Goal: Task Accomplishment & Management: Complete application form

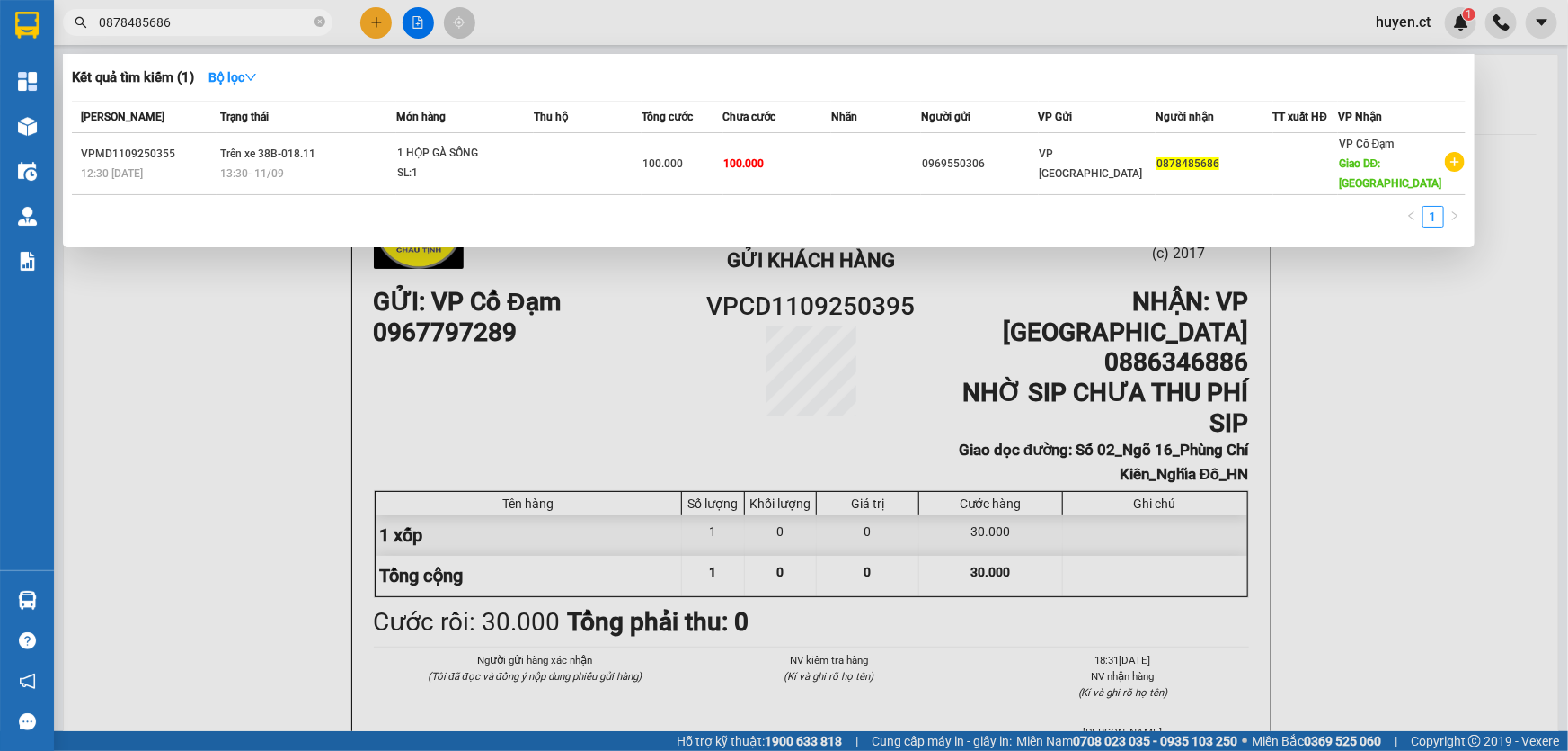
scroll to position [244, 0]
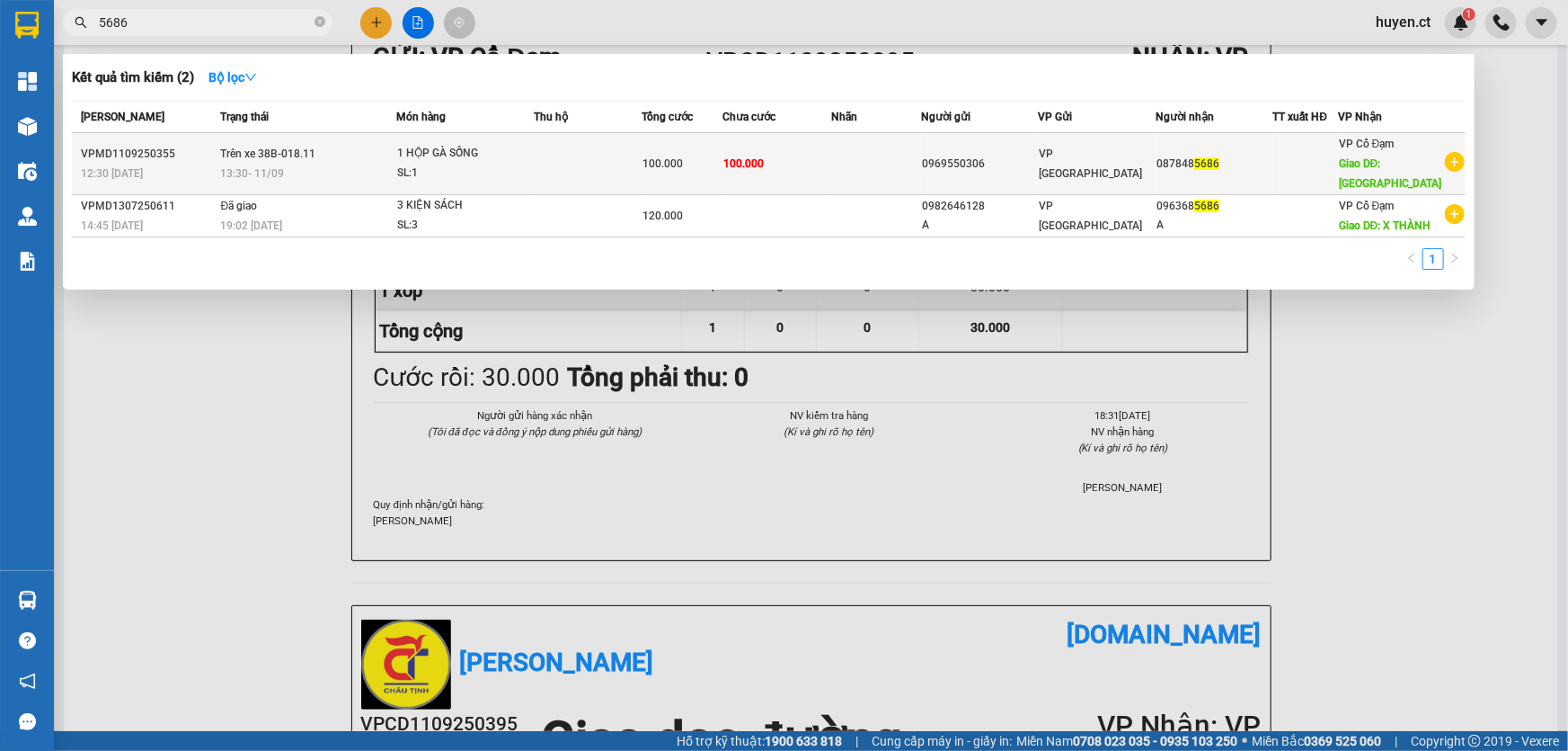
type input "5686"
click at [476, 156] on div "1 HỘP GÀ SỐNG" at bounding box center [465, 154] width 135 height 19
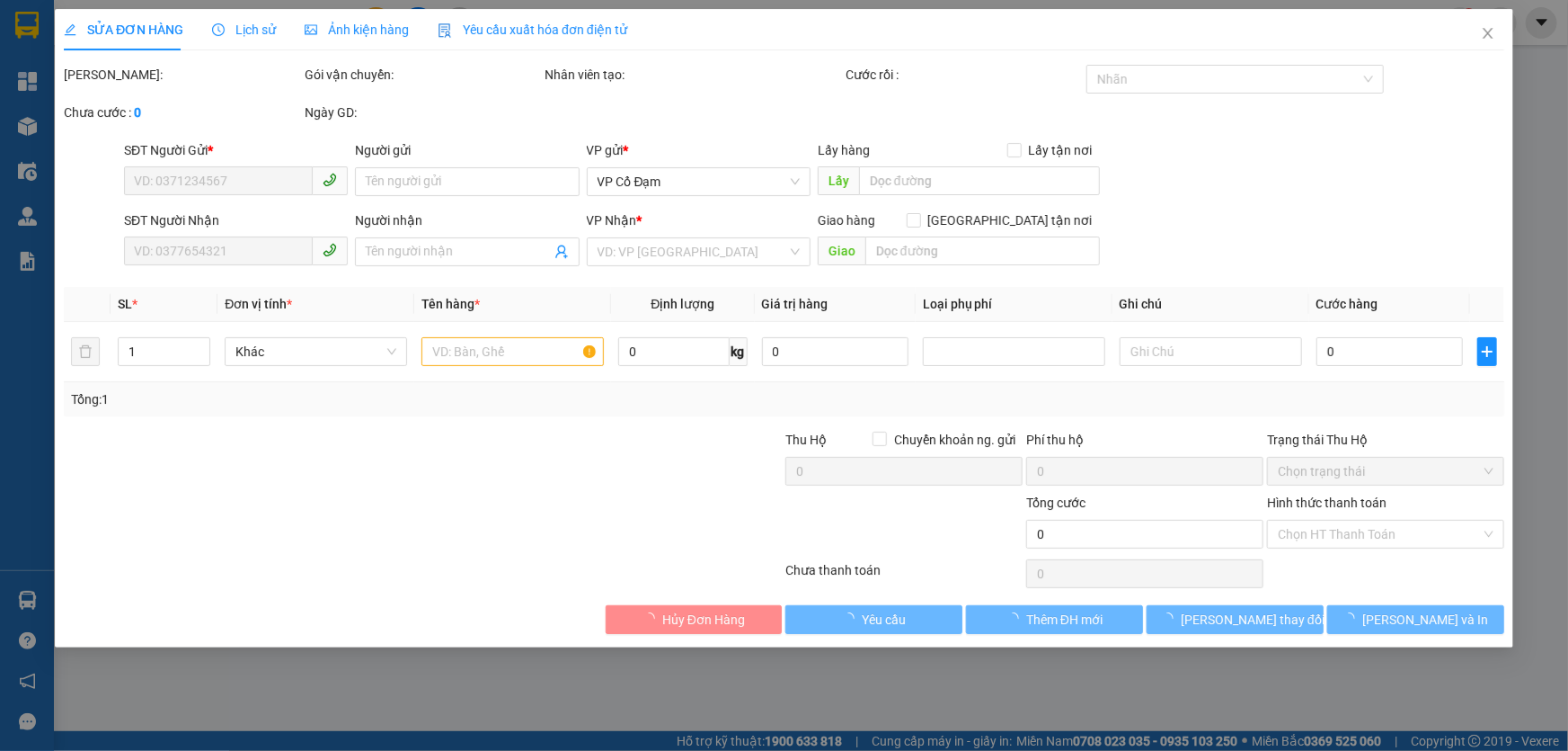
type input "0969550306"
type input "0878485686"
type input "BÌNH LỘC"
type input "100.000"
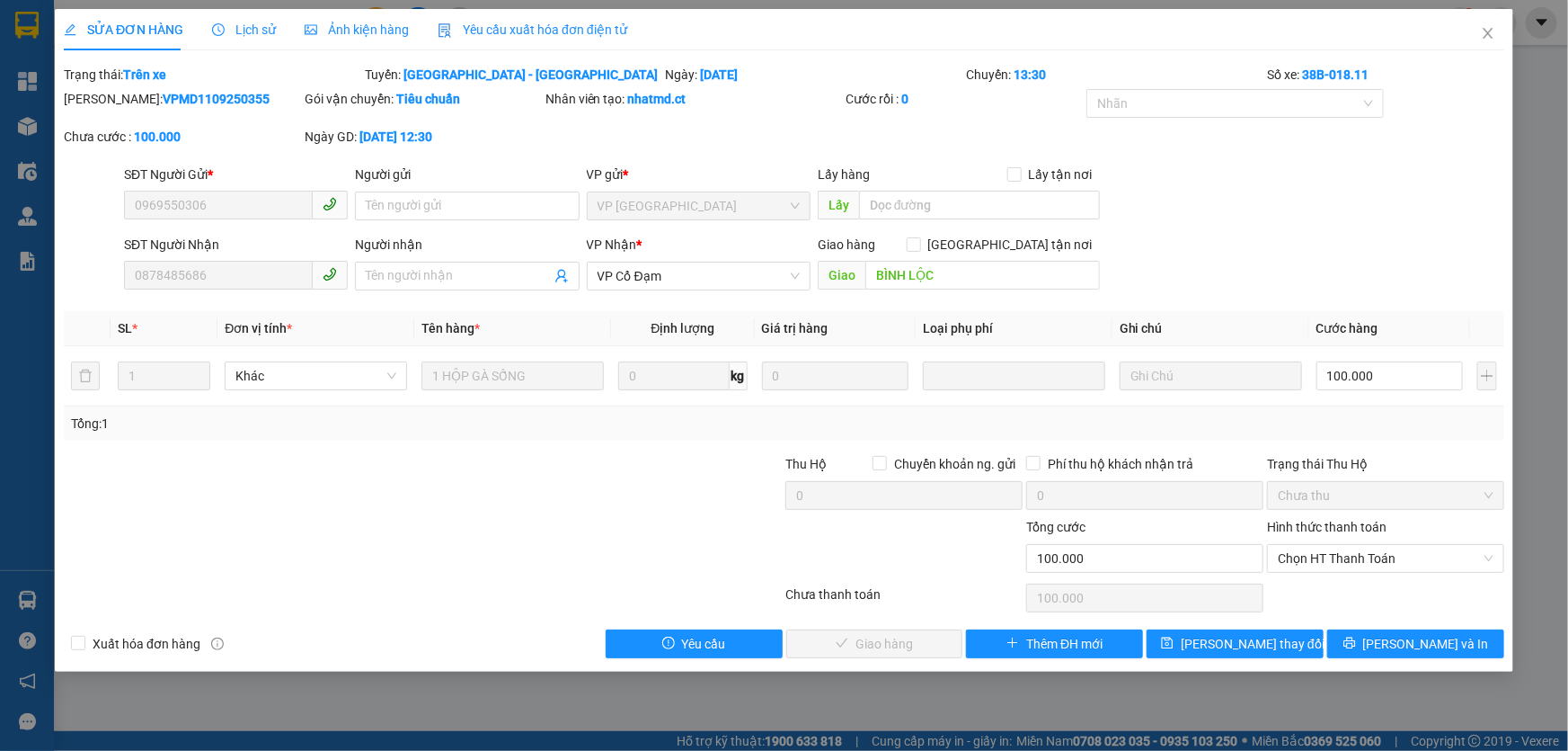
click at [242, 23] on span "Lịch sử" at bounding box center [243, 30] width 64 height 15
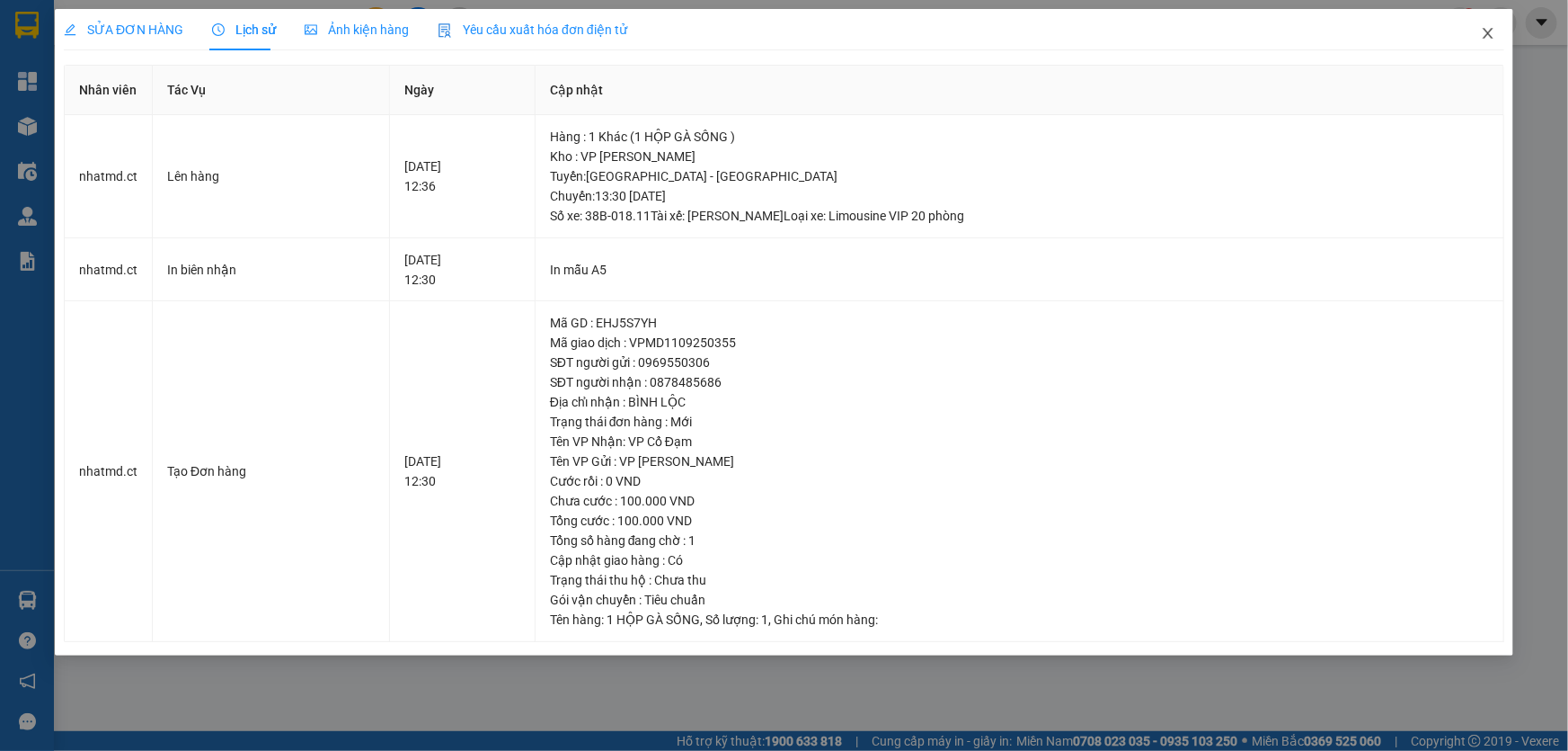
click at [1484, 33] on icon "close" at bounding box center [1488, 33] width 15 height 15
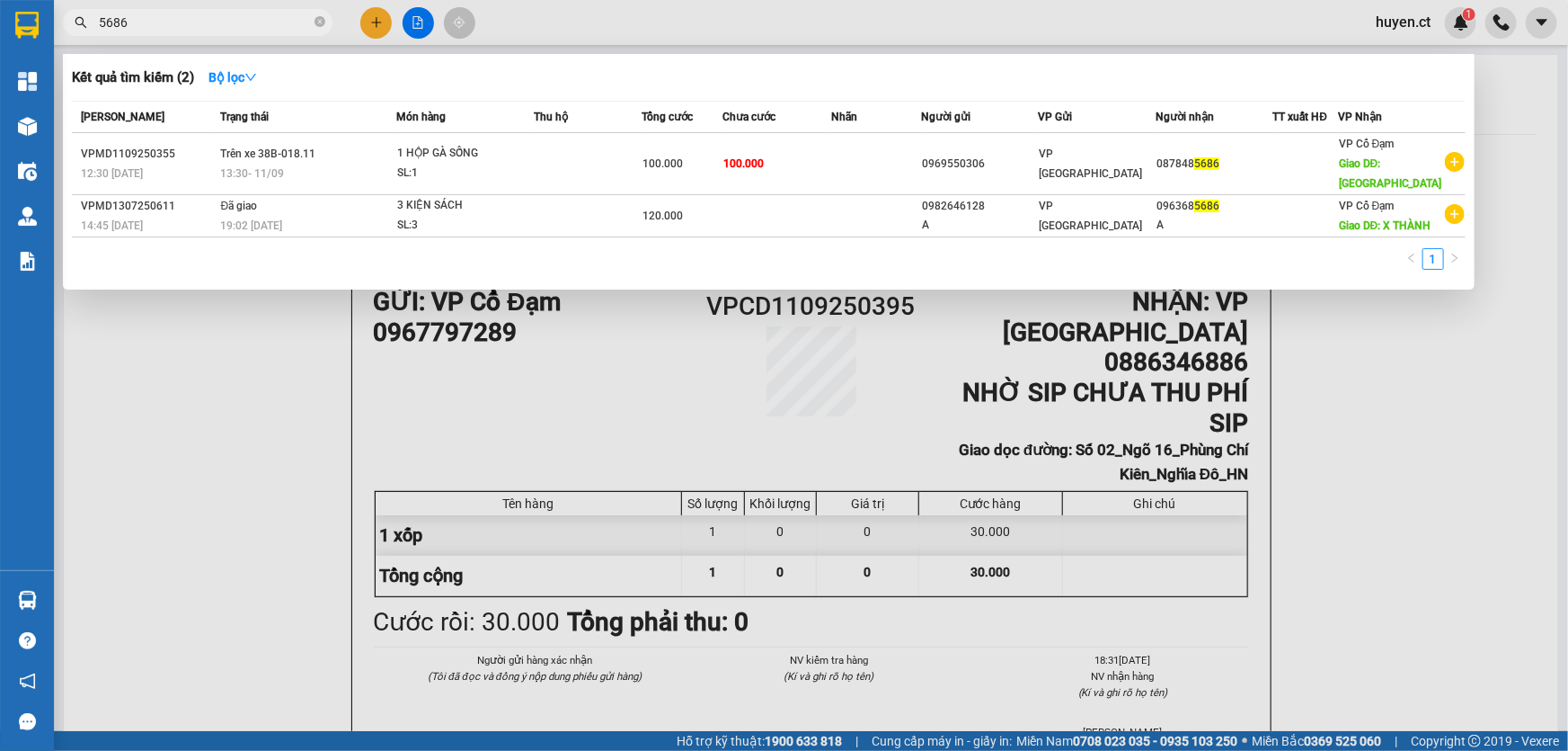
click at [202, 24] on input "5686" at bounding box center [204, 22] width 212 height 19
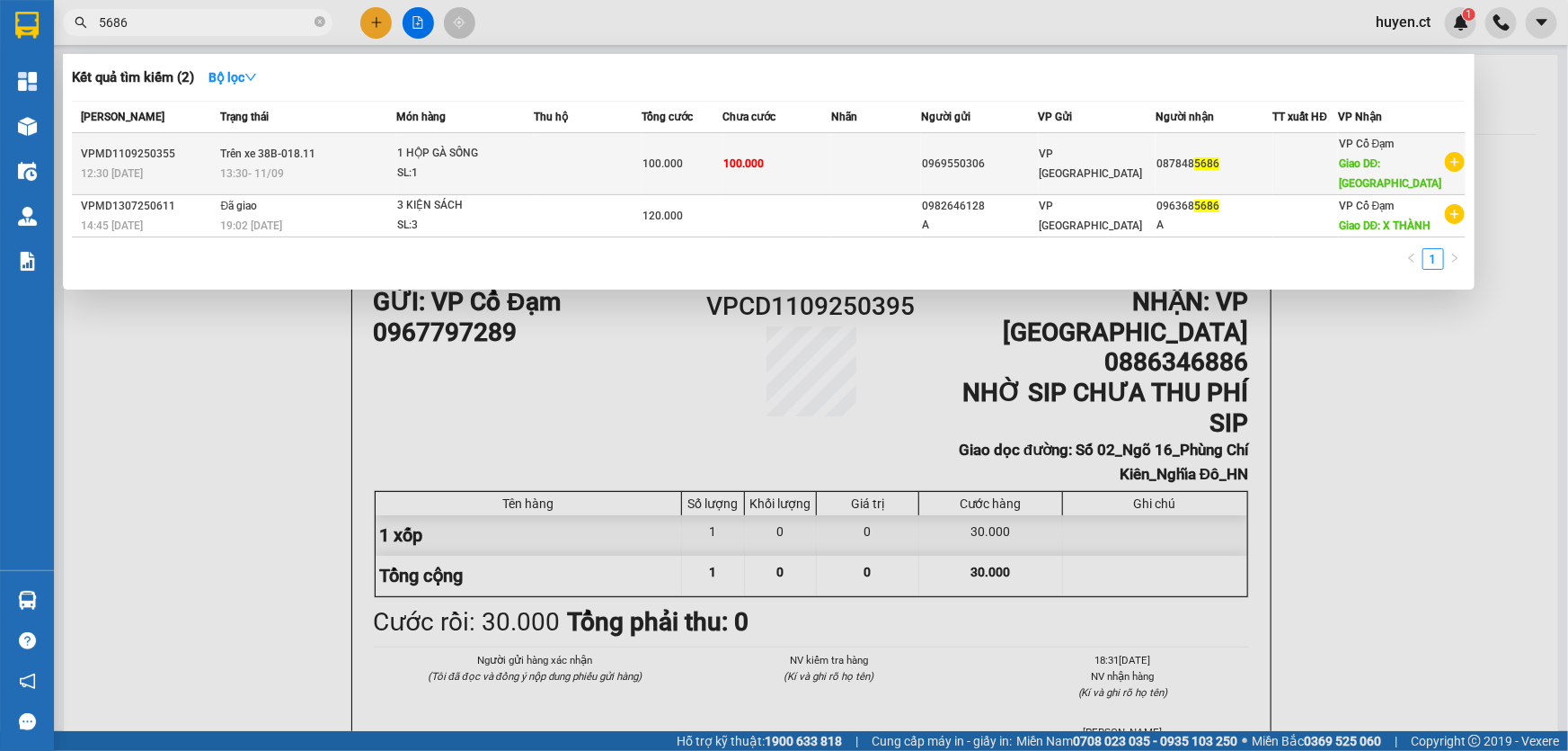
click at [435, 154] on div "1 HỘP GÀ SỐNG" at bounding box center [465, 154] width 135 height 19
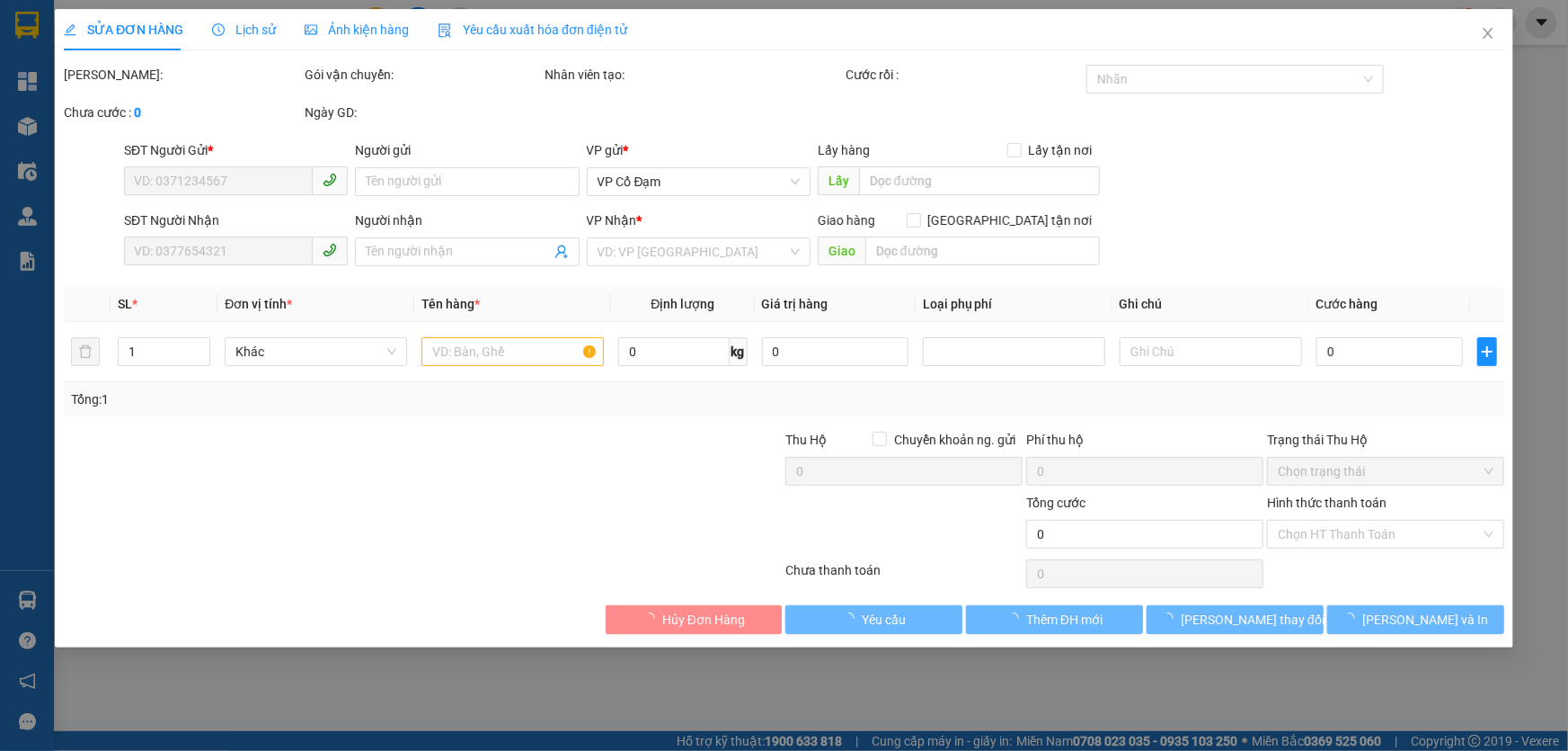
type input "0969550306"
type input "0878485686"
type input "BÌNH LỘC"
type input "100.000"
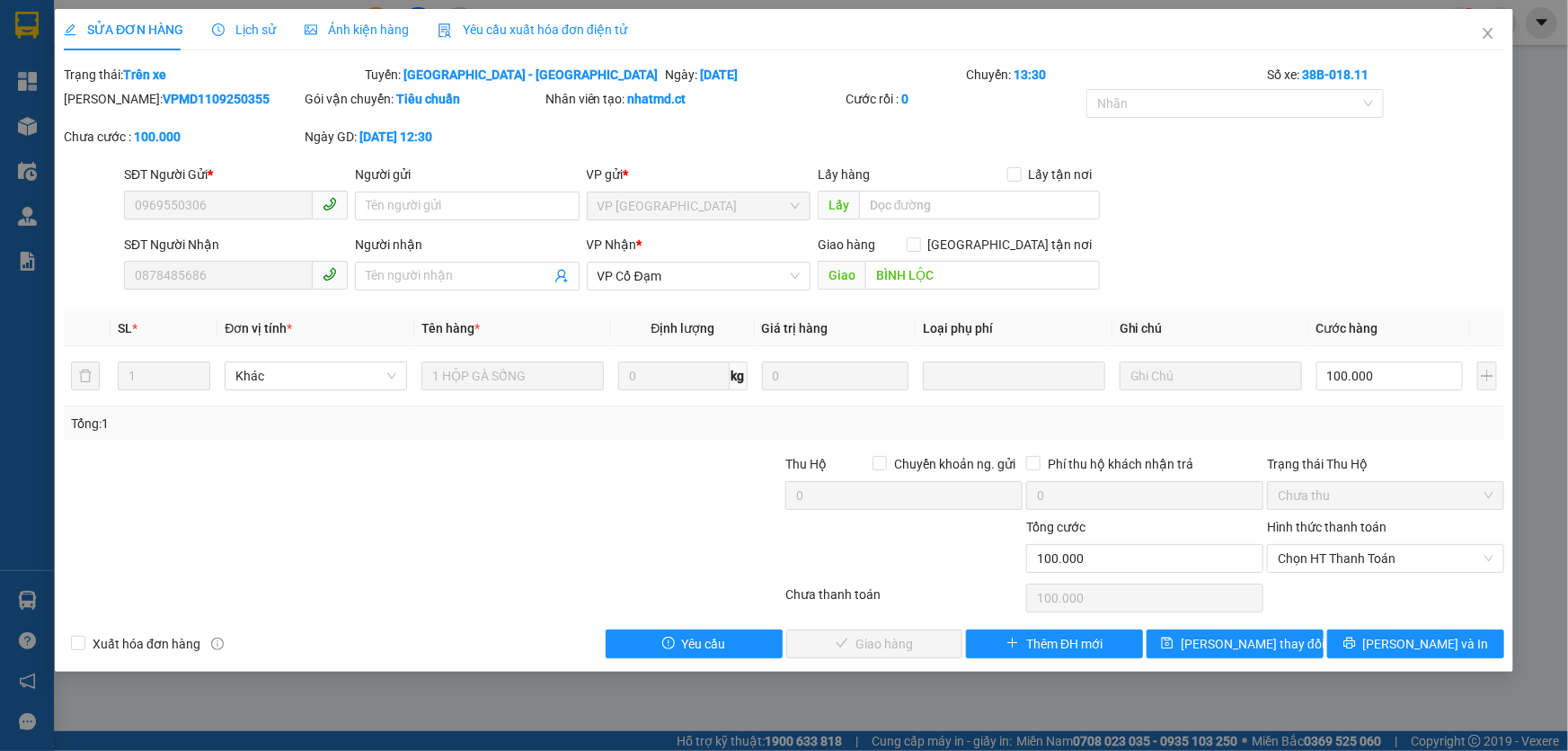
click at [241, 26] on span "Lịch sử" at bounding box center [243, 30] width 64 height 15
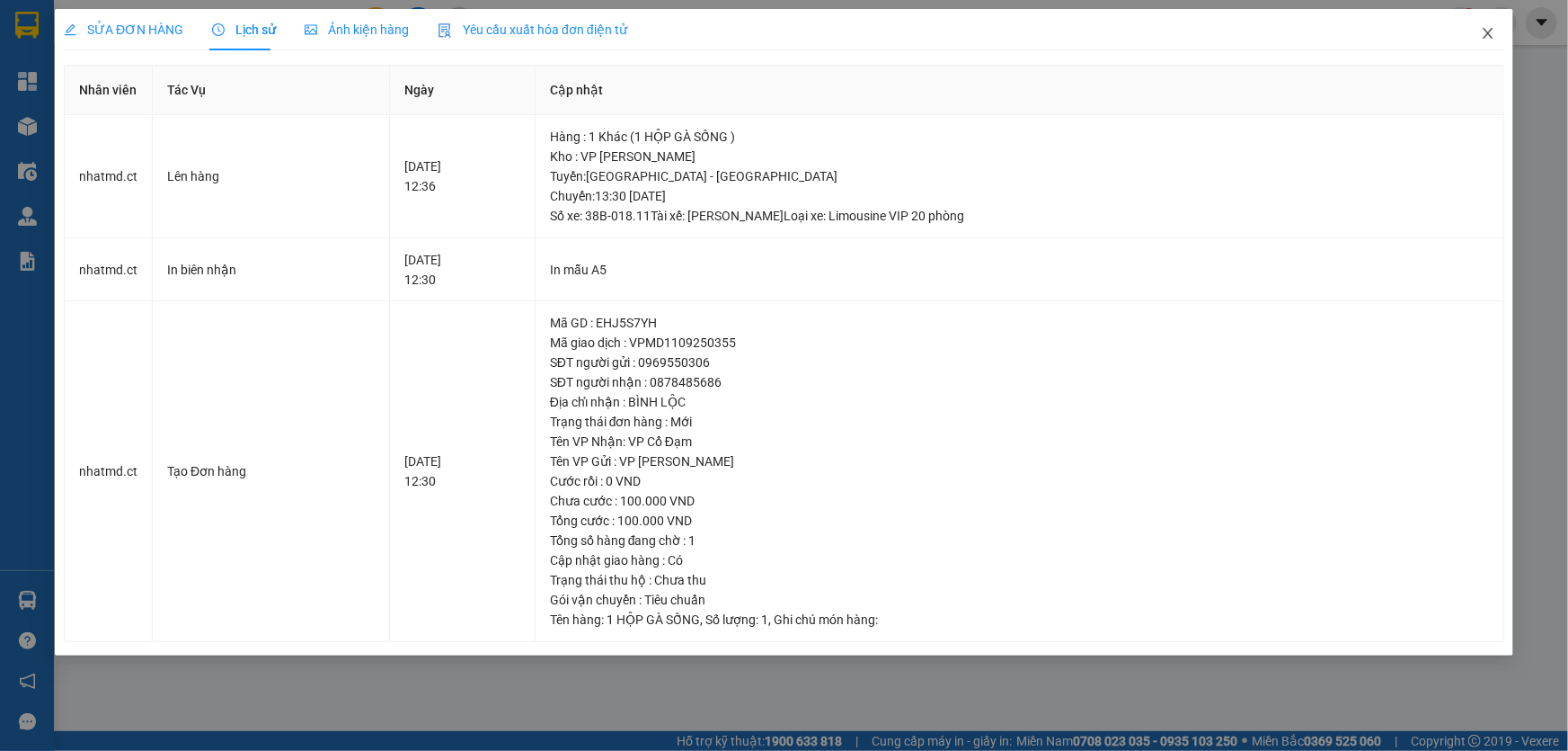
click at [1488, 37] on icon "close" at bounding box center [1488, 33] width 15 height 15
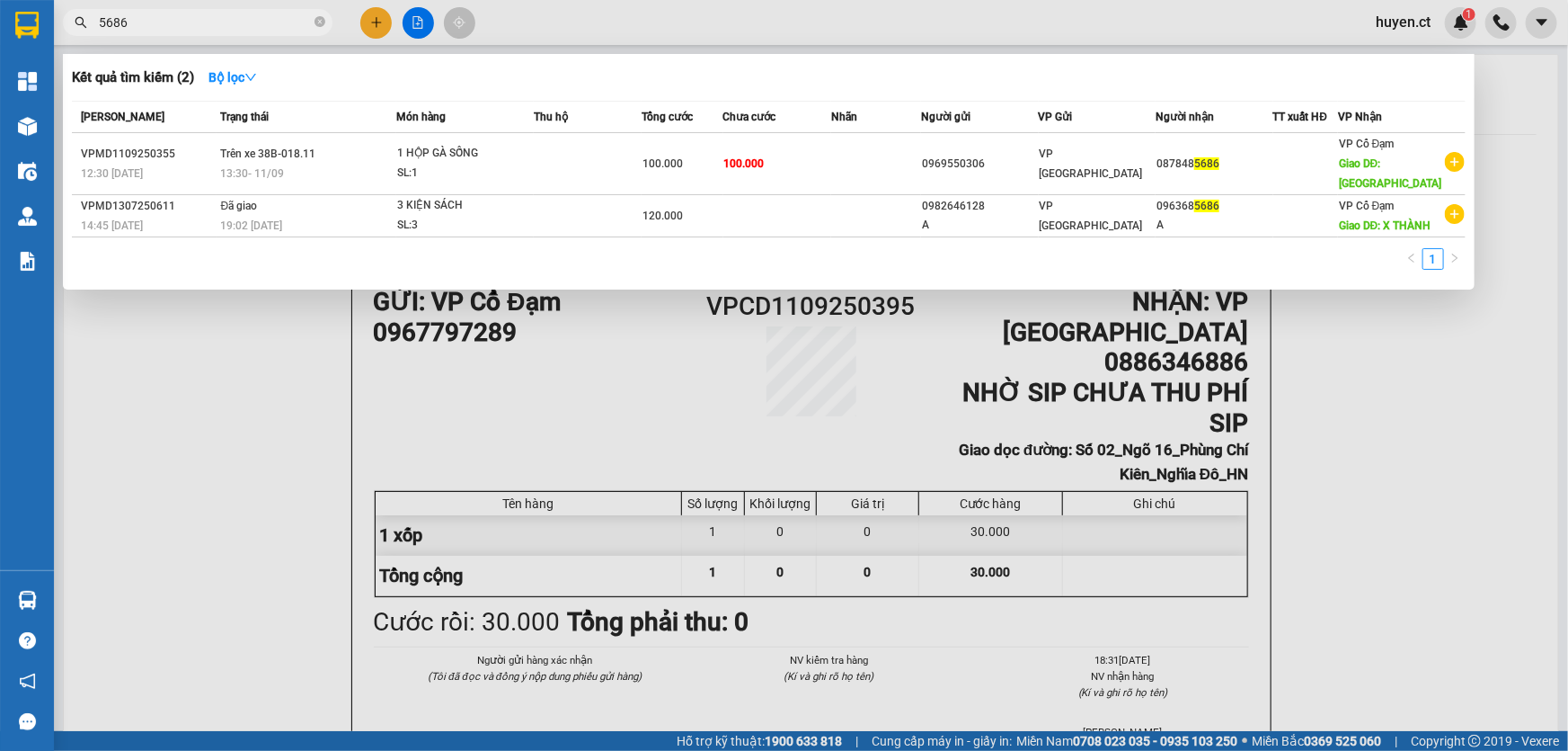
click at [224, 20] on input "5686" at bounding box center [204, 22] width 212 height 19
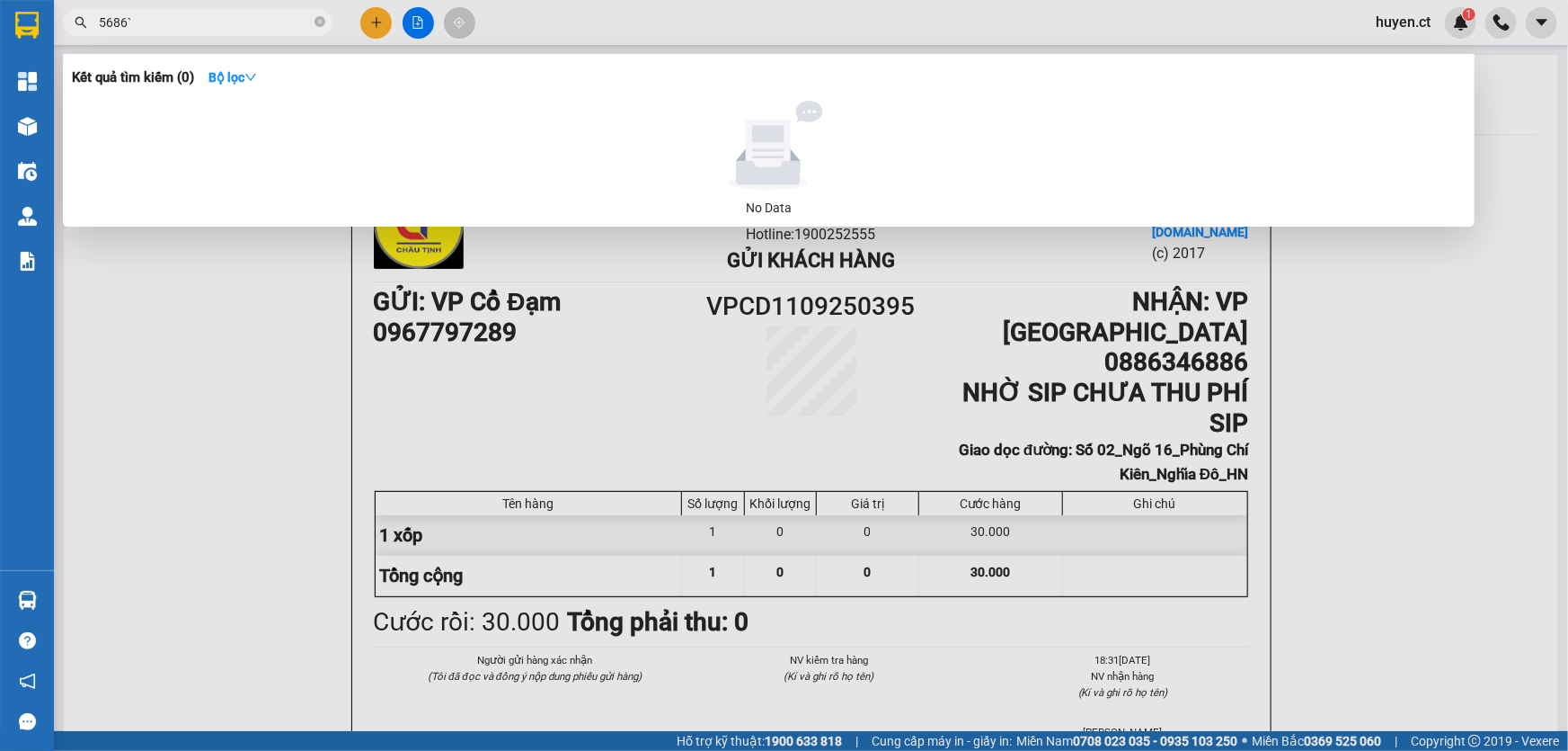
type input "5686`"
click at [378, 19] on div at bounding box center [784, 376] width 1568 height 751
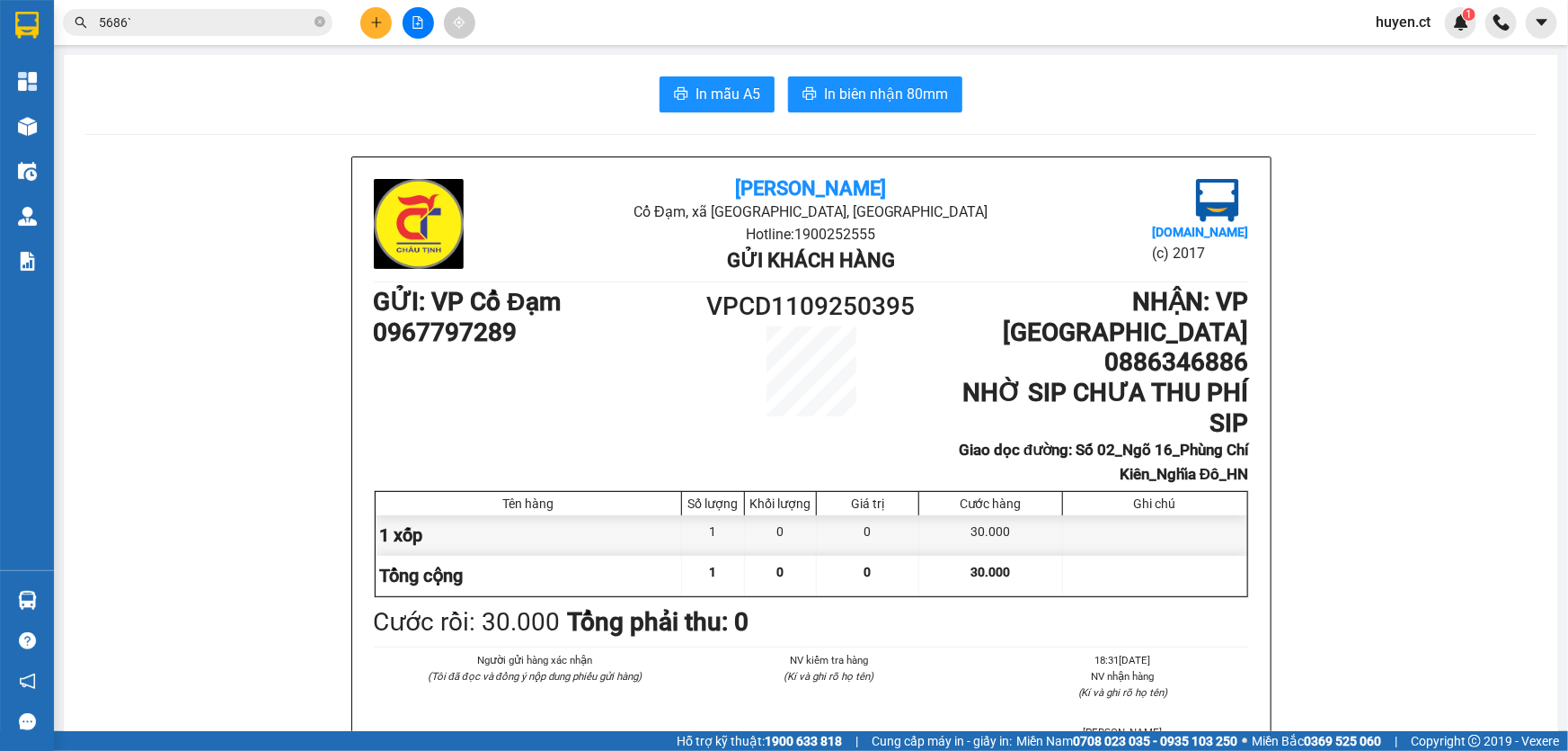
click at [381, 24] on icon "plus" at bounding box center [377, 22] width 13 height 13
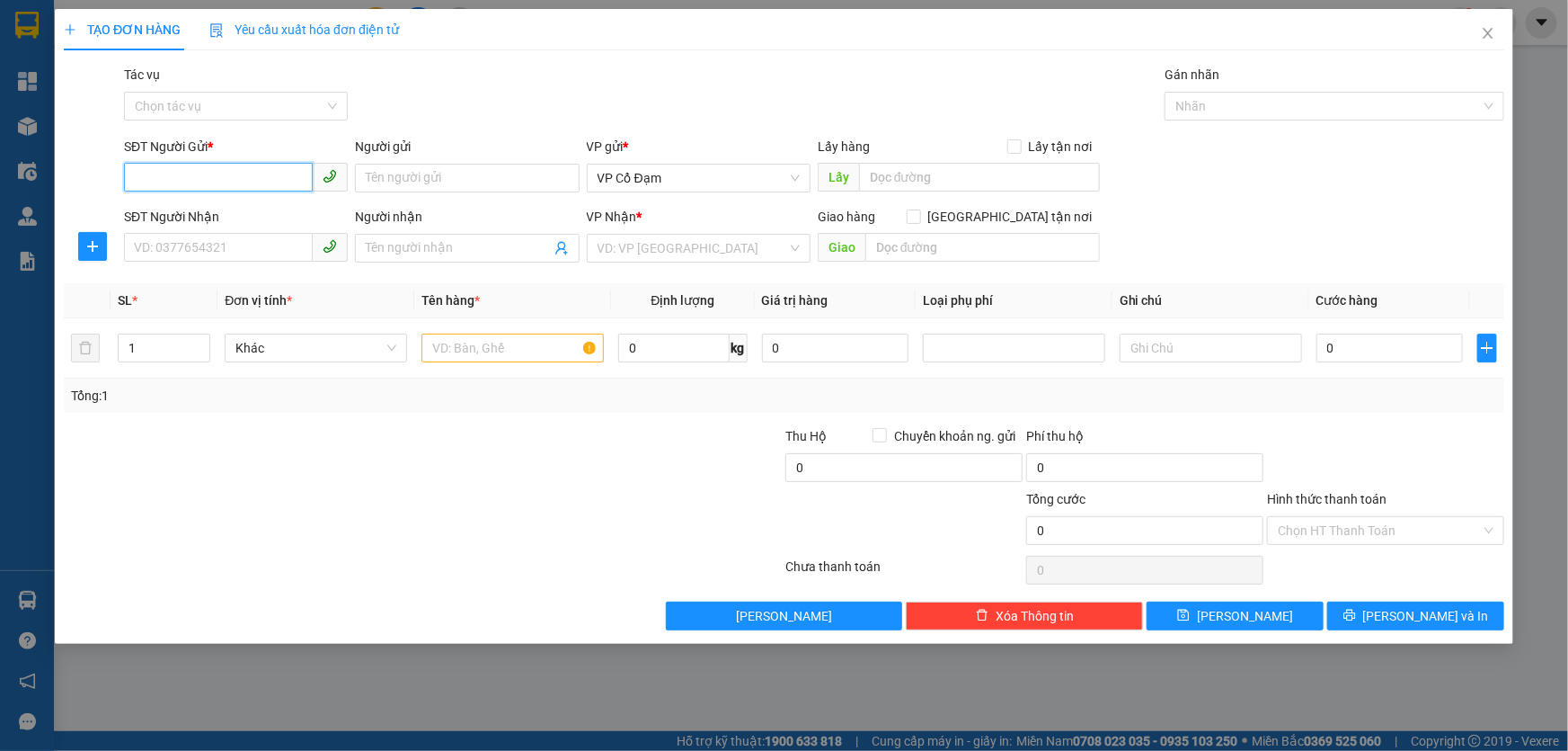
paste input "0396365012"
type input "0396365012"
paste input "0394330598"
type input "0394330598"
click at [485, 258] on span at bounding box center [467, 248] width 224 height 29
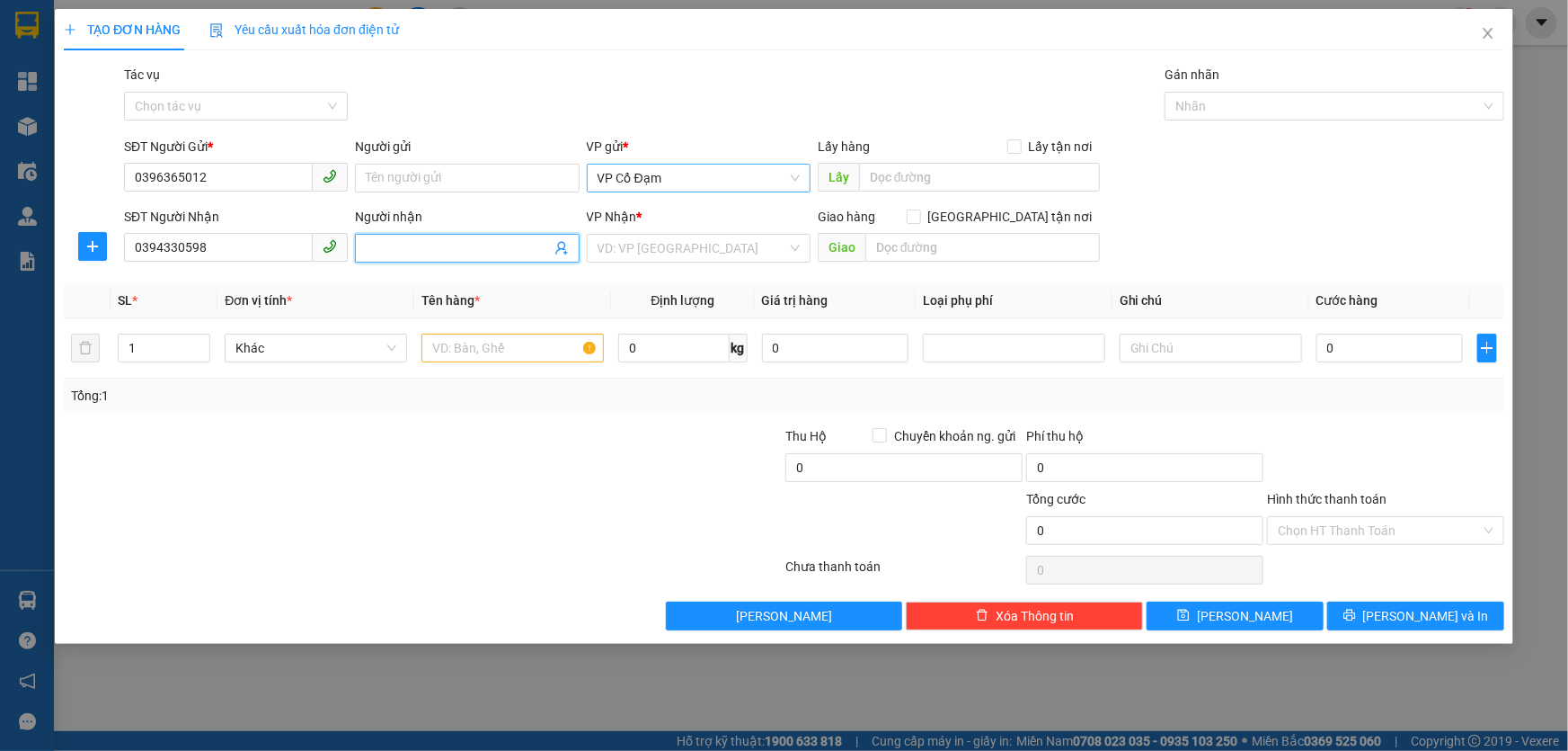
click at [670, 190] on span "VP Cổ Đạm" at bounding box center [698, 178] width 202 height 27
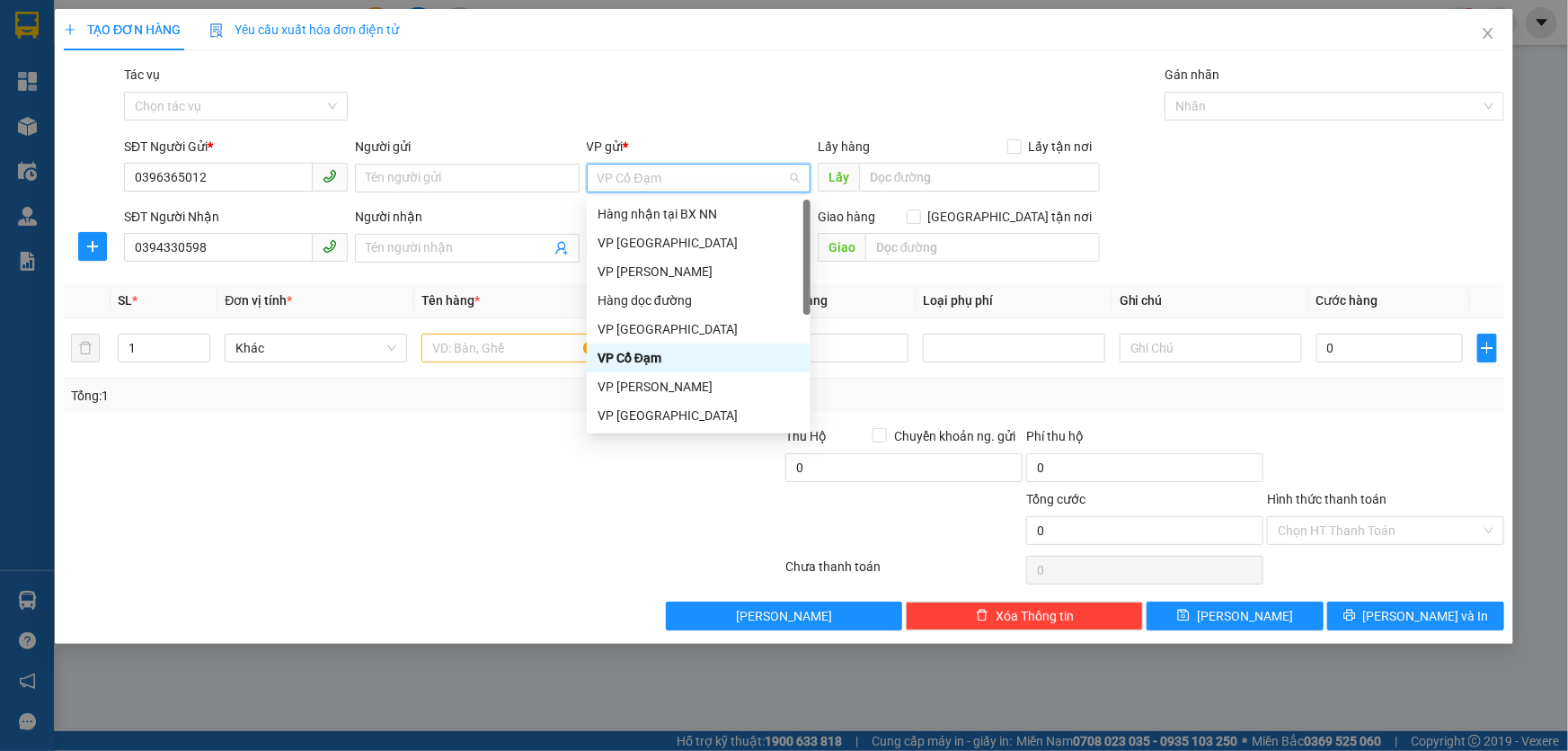
click at [695, 174] on span "VP Cổ Đạm" at bounding box center [698, 178] width 202 height 27
click at [652, 294] on div "Hàng dọc đường" at bounding box center [698, 300] width 202 height 19
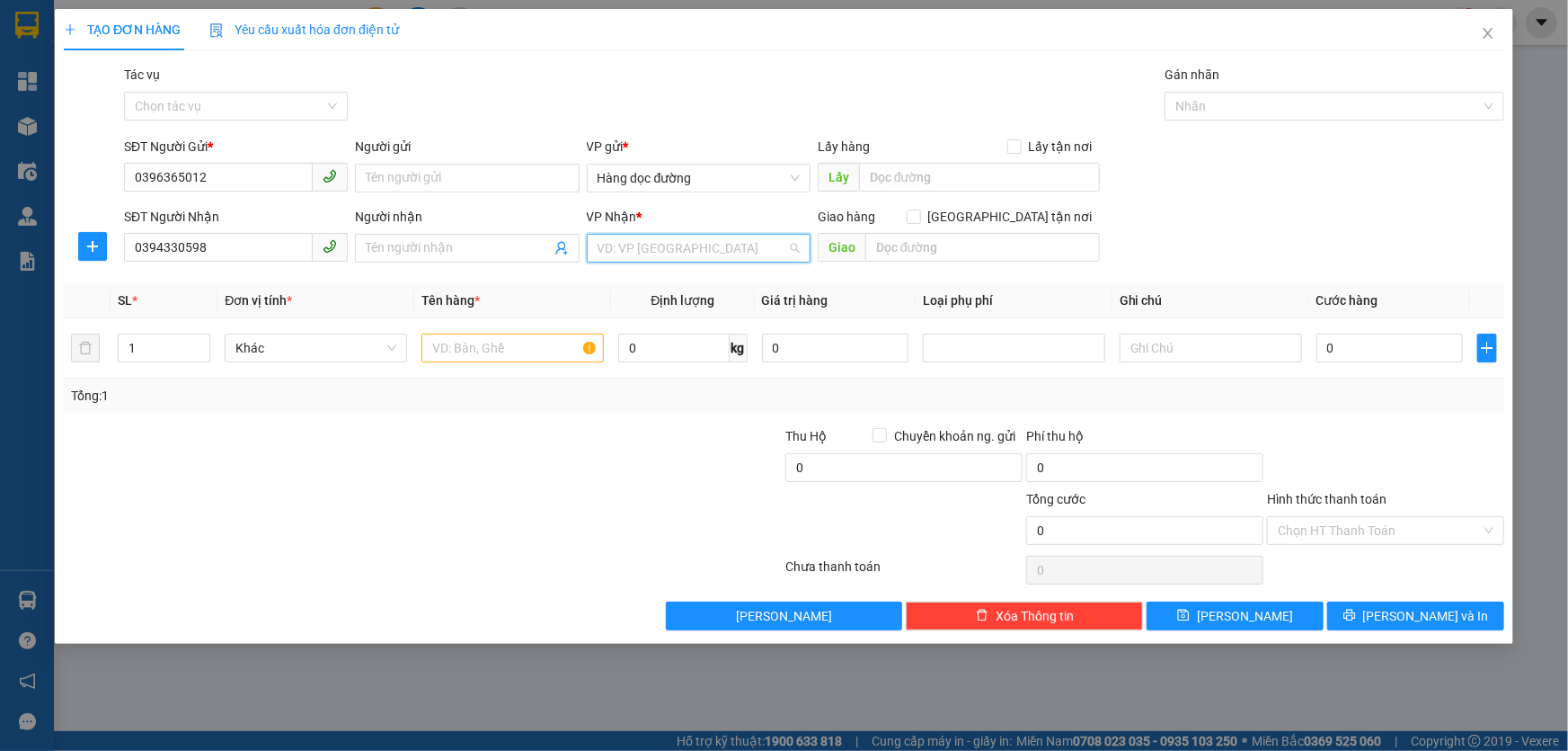
click at [663, 257] on input "search" at bounding box center [692, 248] width 190 height 27
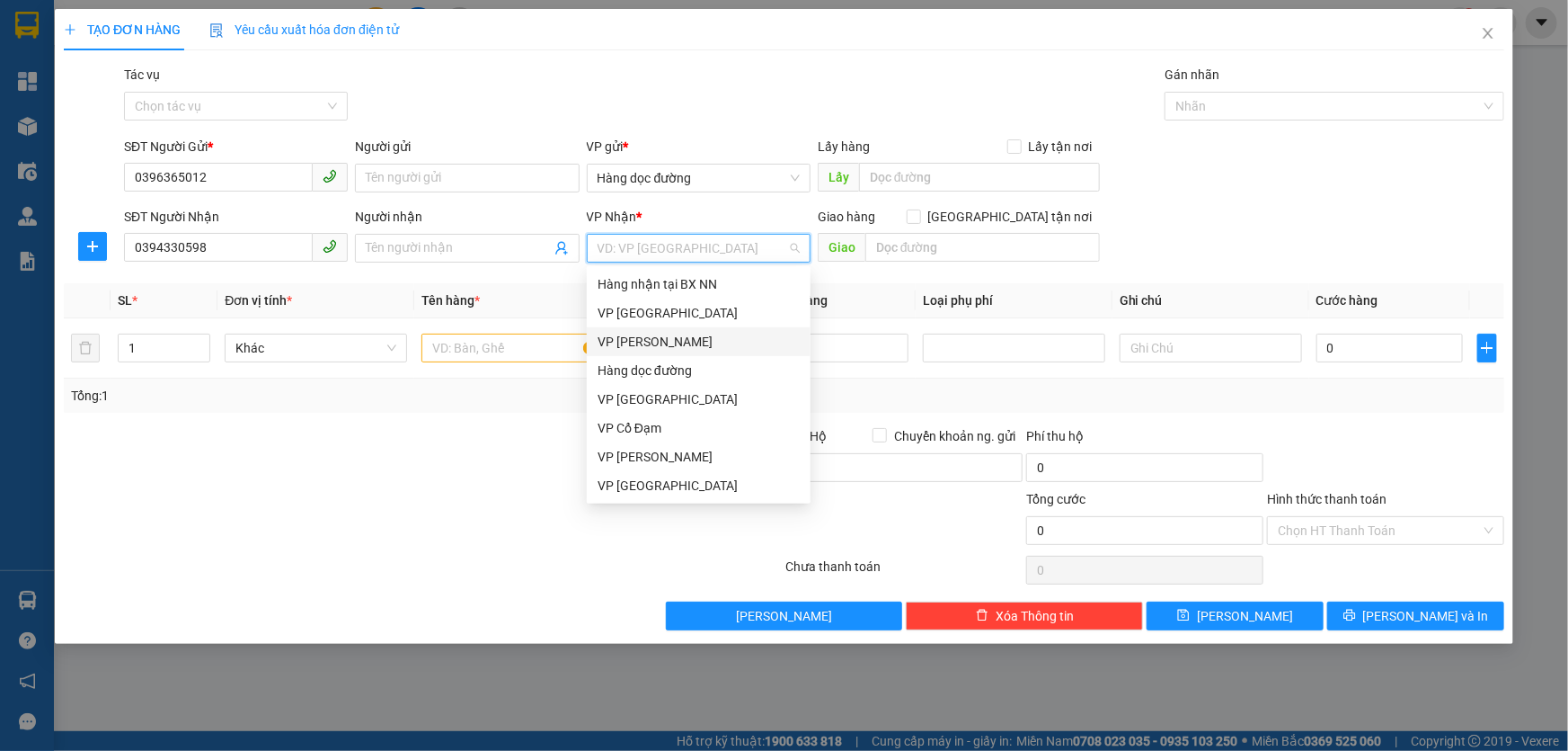
click at [657, 339] on div "VP [PERSON_NAME]" at bounding box center [698, 341] width 202 height 19
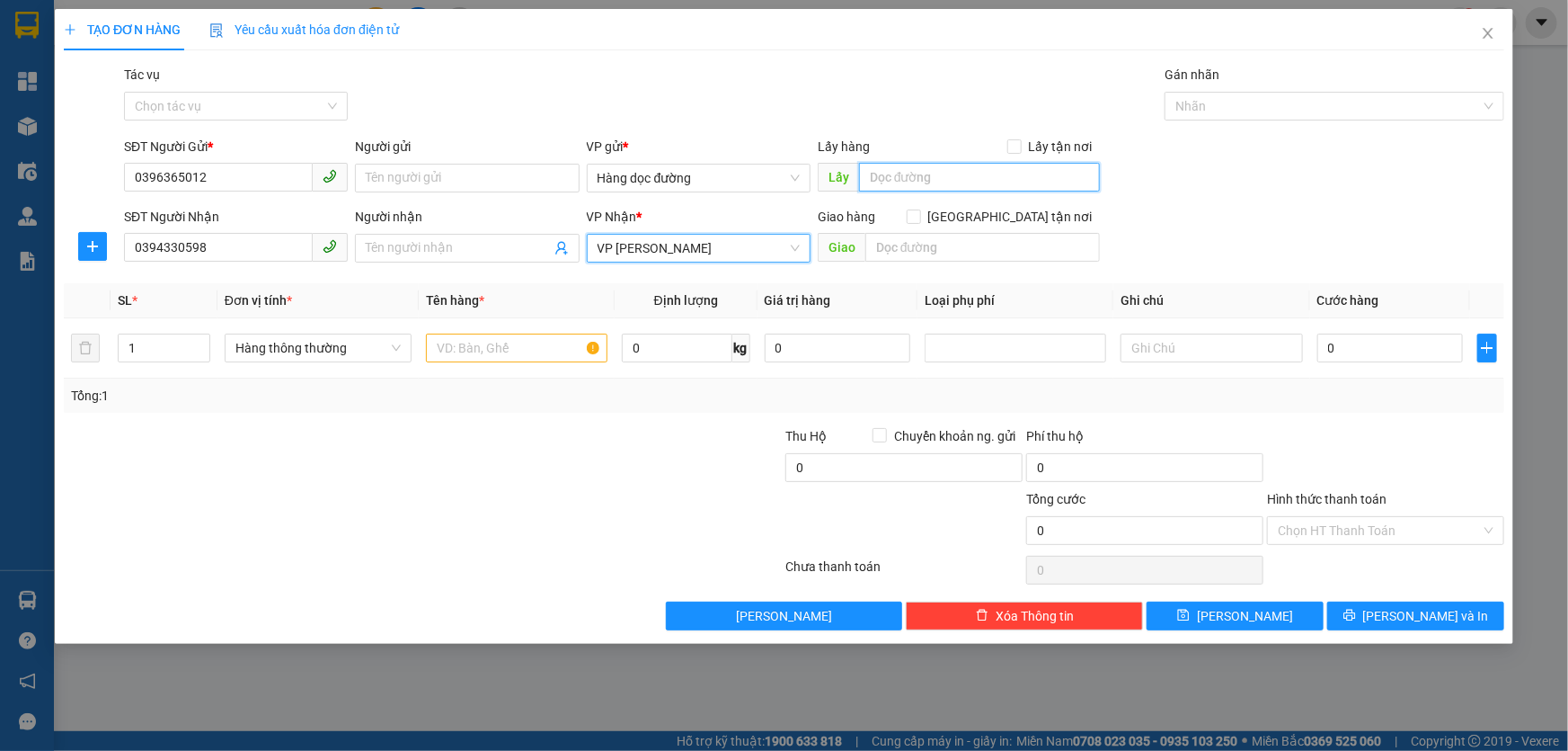
click at [907, 179] on input "text" at bounding box center [979, 177] width 241 height 29
type input "X THÀNH"
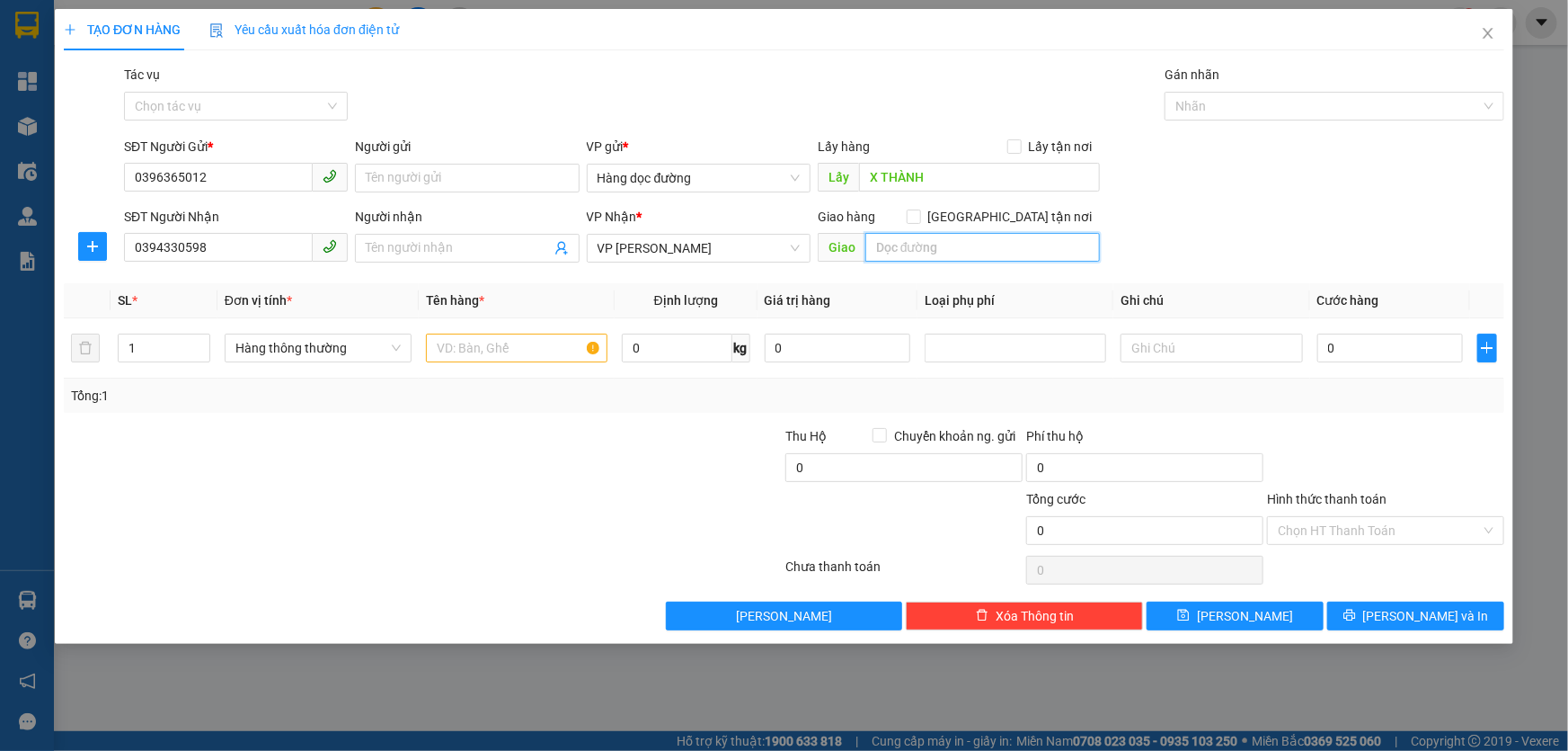
click at [907, 250] on input "text" at bounding box center [983, 247] width 235 height 29
type input "NN"
click at [1255, 256] on div "SĐT Người Nhận 0394330598 Người nhận Tên người nhận VP Nhận * VP [PERSON_NAME] …" at bounding box center [814, 239] width 1388 height 63
click at [508, 340] on input "text" at bounding box center [517, 348] width 181 height 29
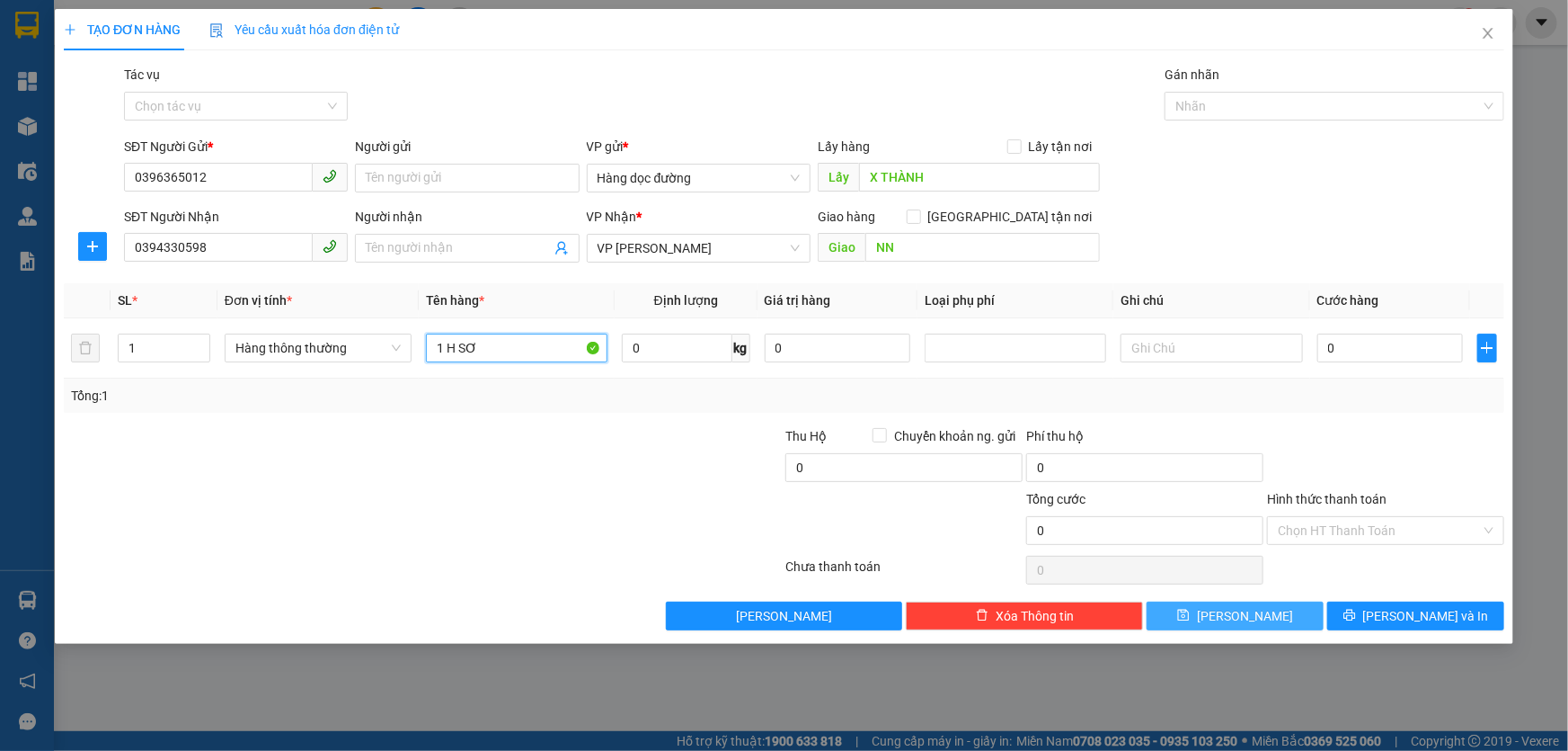
type input "1 H SƠ"
click at [1298, 618] on button "[PERSON_NAME]" at bounding box center [1235, 615] width 178 height 29
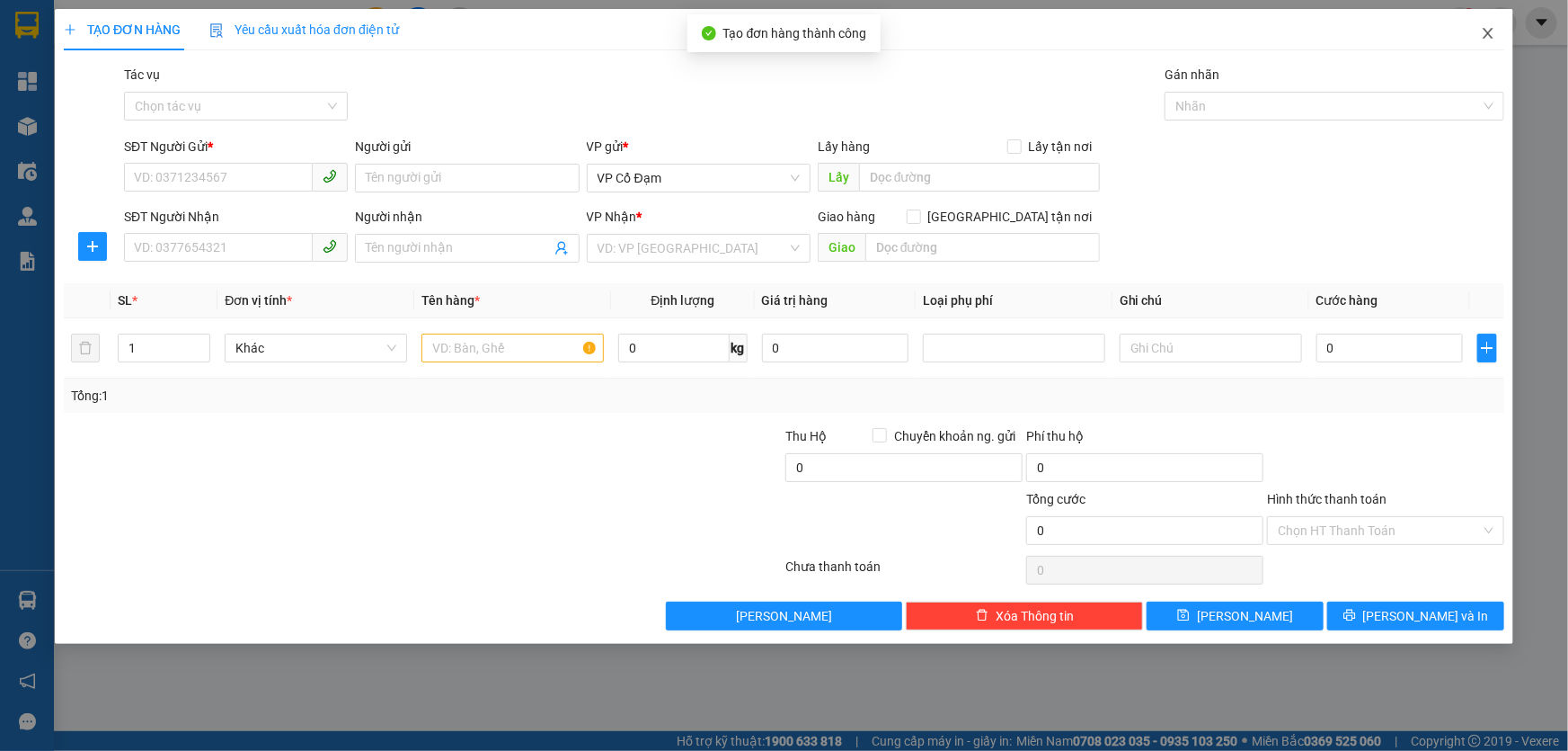
click at [1487, 31] on icon "close" at bounding box center [1488, 33] width 15 height 15
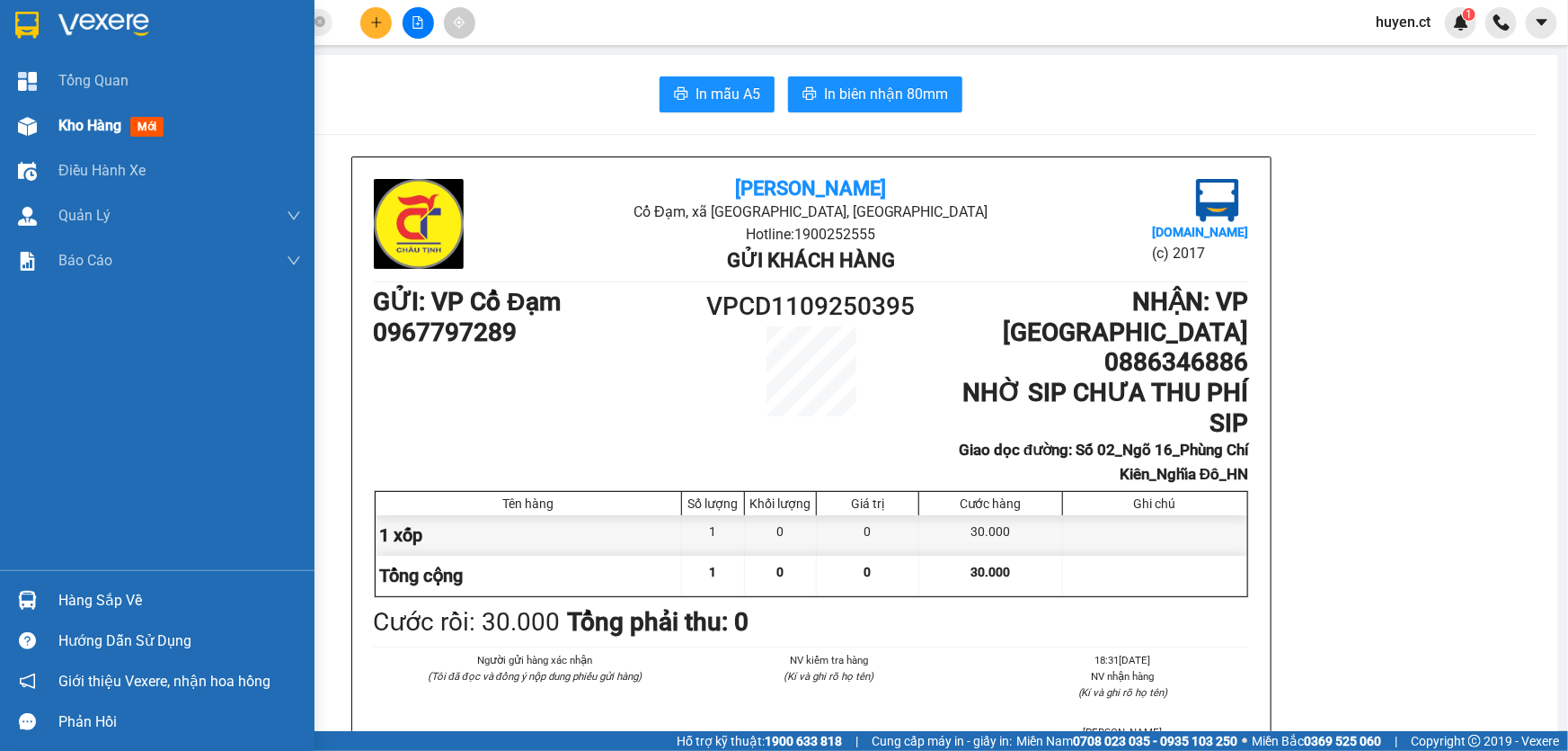
click at [162, 125] on span "mới" at bounding box center [147, 126] width 33 height 19
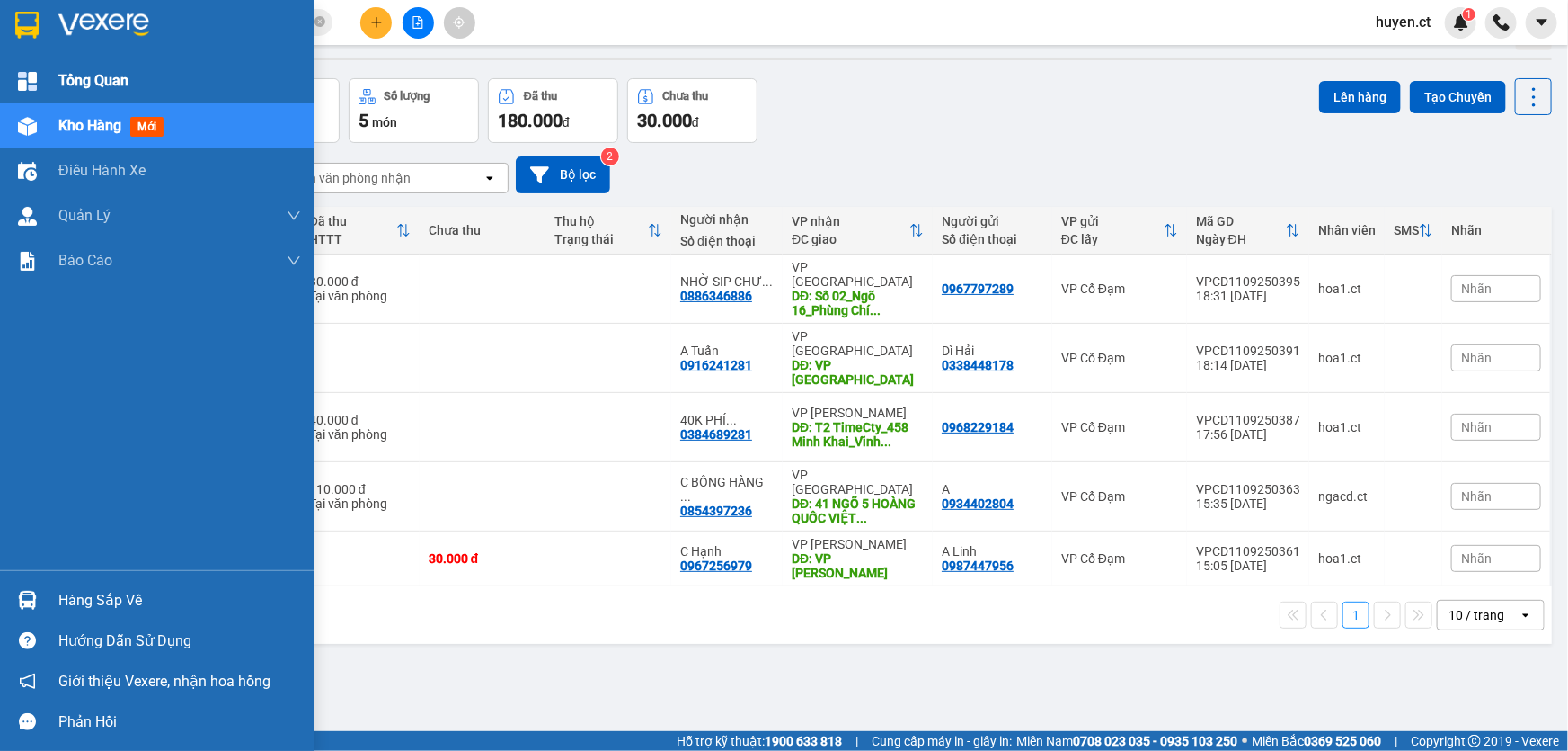
scroll to position [80, 0]
